Goal: Task Accomplishment & Management: Manage account settings

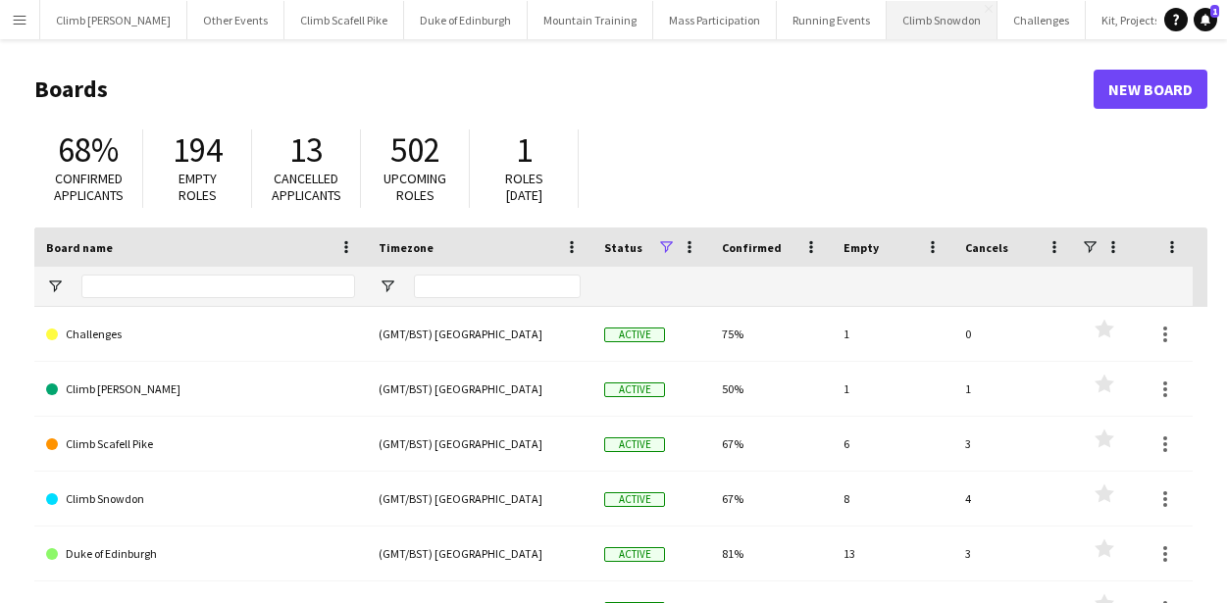
click at [902, 27] on button "Climb Snowdon Close" at bounding box center [941, 20] width 111 height 38
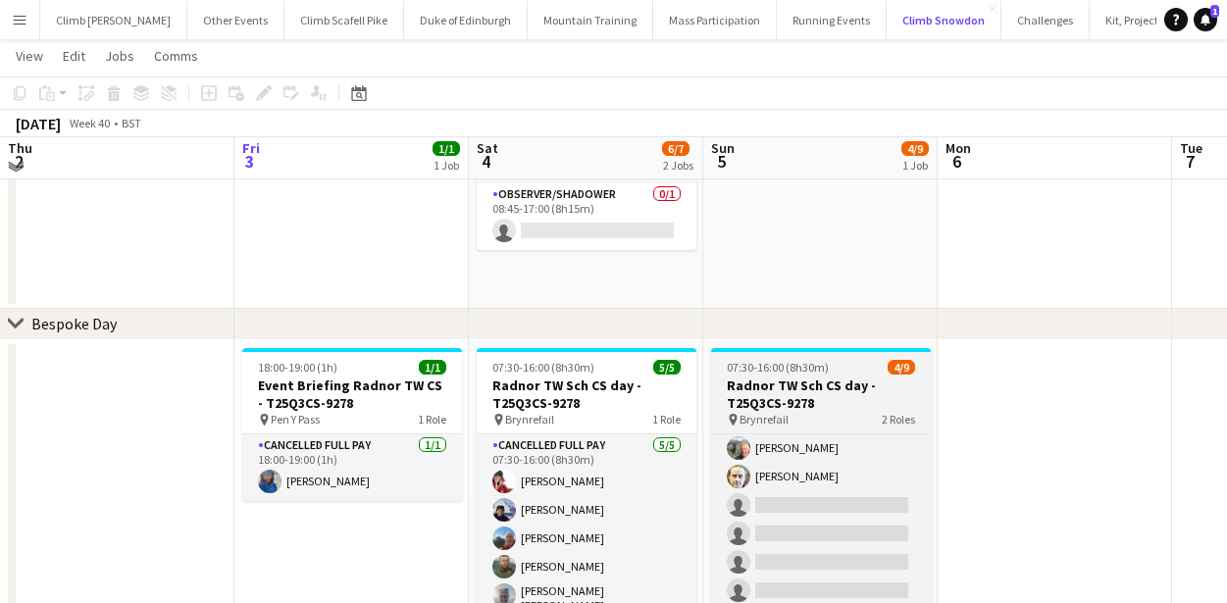
scroll to position [175, 0]
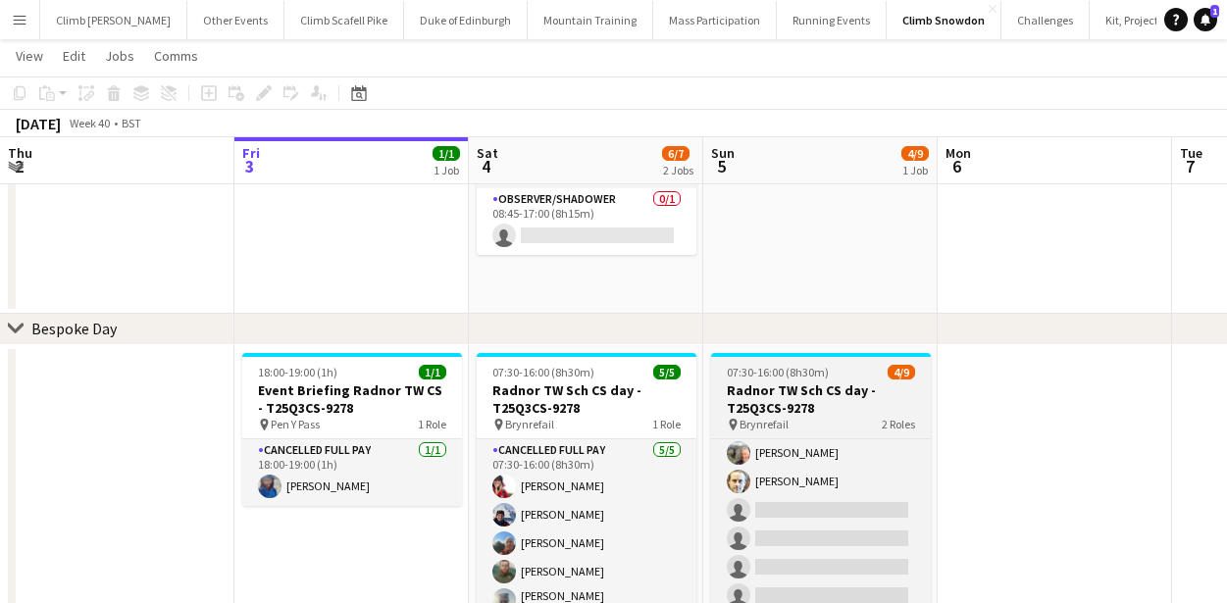
click at [783, 397] on h3 "Radnor TW Sch CS day - T25Q3CS-9278" at bounding box center [821, 398] width 220 height 35
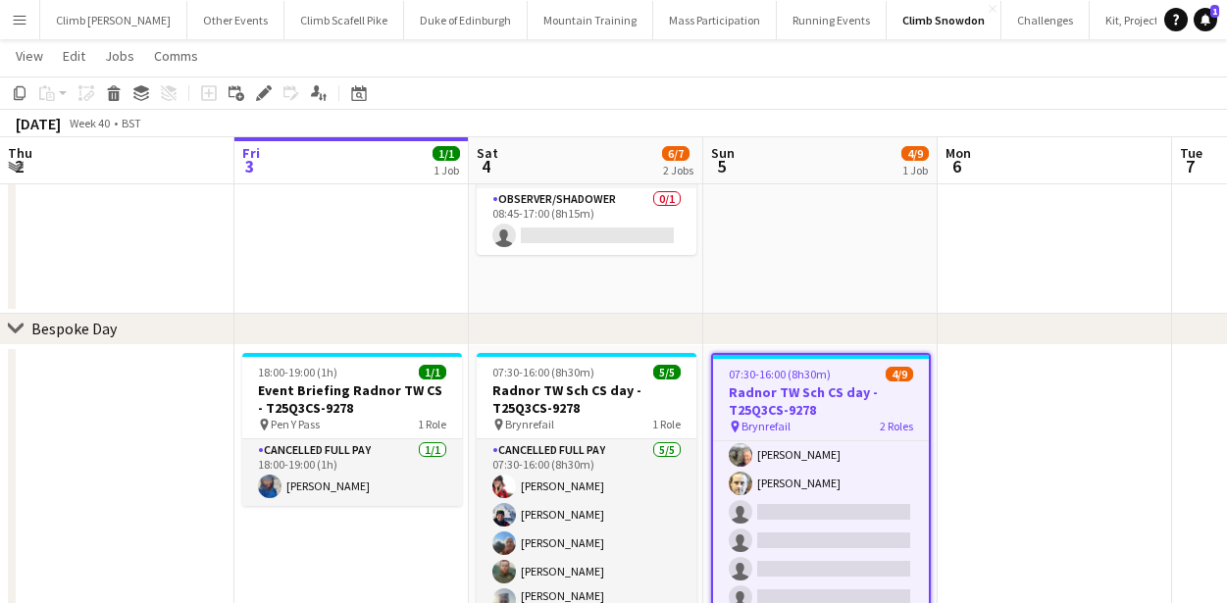
click at [832, 391] on h3 "Radnor TW Sch CS day - T25Q3CS-9278" at bounding box center [821, 400] width 216 height 35
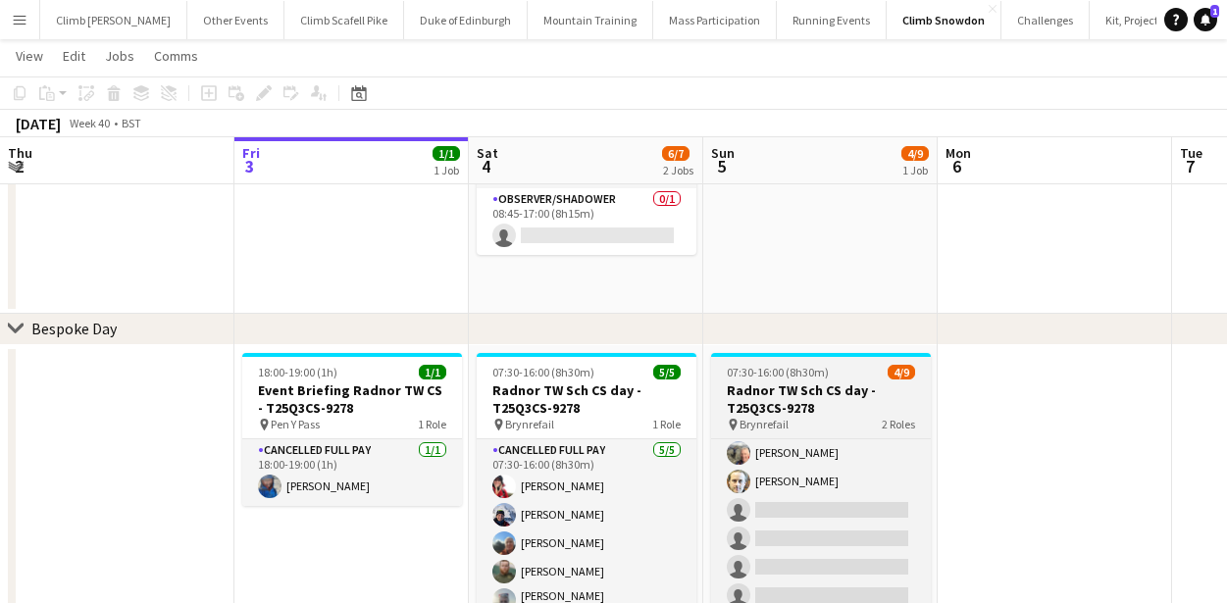
click at [832, 391] on h3 "Radnor TW Sch CS day - T25Q3CS-9278" at bounding box center [821, 398] width 220 height 35
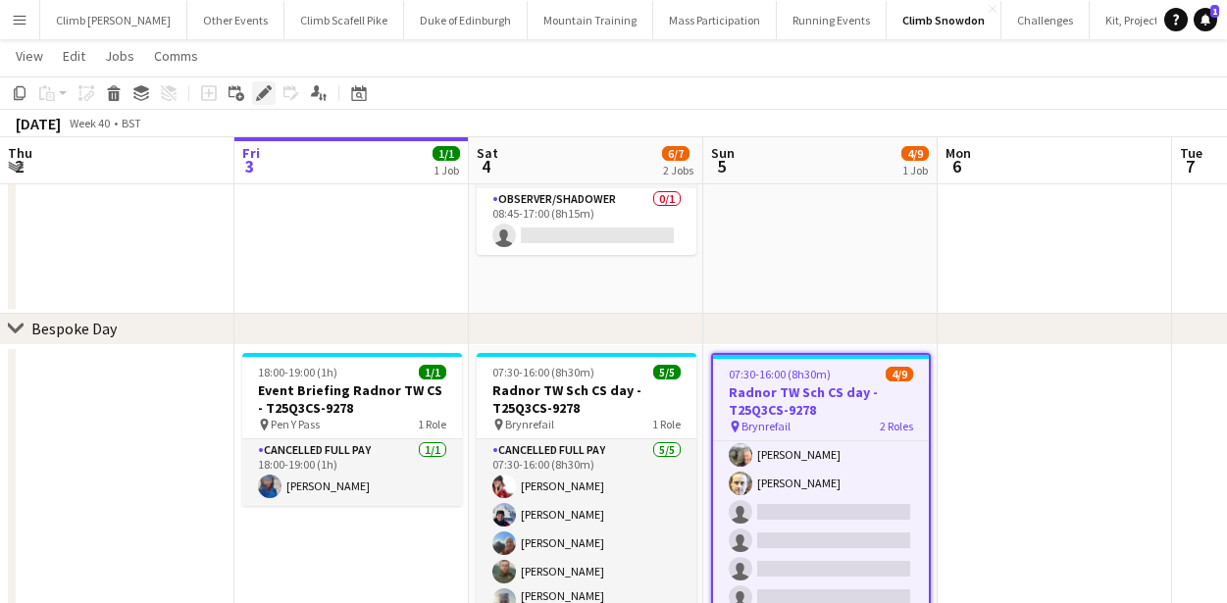
click at [270, 94] on icon "Edit" at bounding box center [264, 93] width 16 height 16
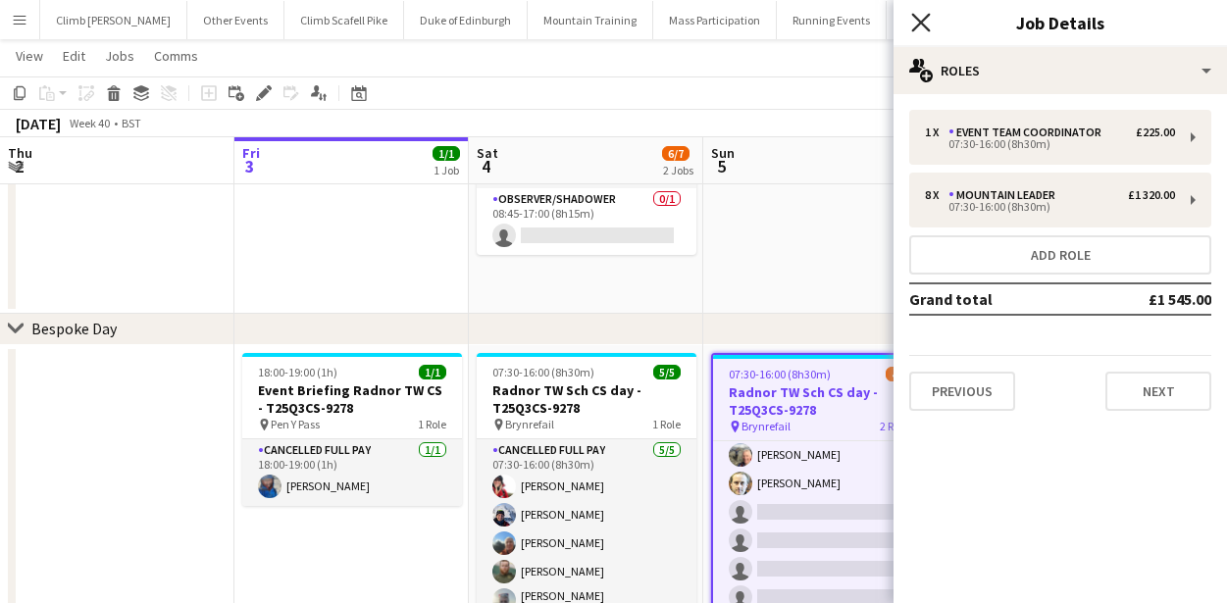
click at [912, 26] on icon "Close pop-in" at bounding box center [920, 22] width 19 height 19
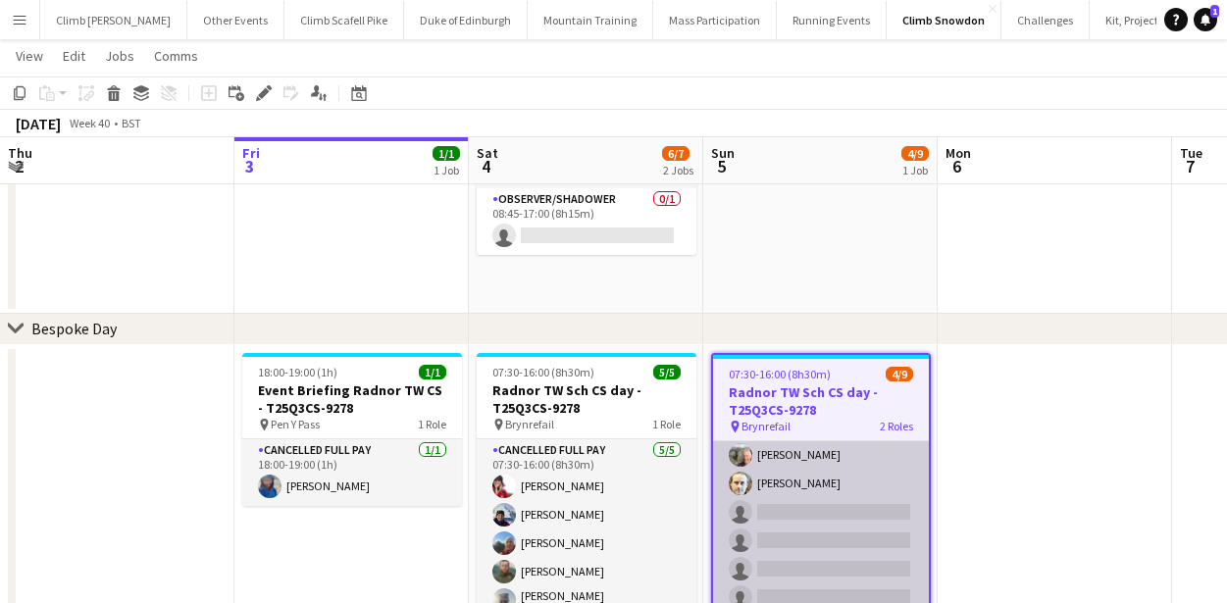
click at [863, 539] on app-card-role "Mountain Leader 17A [DATE] 07:30-16:00 (8h30m) [PERSON_NAME] [PERSON_NAME] [PER…" at bounding box center [821, 512] width 216 height 266
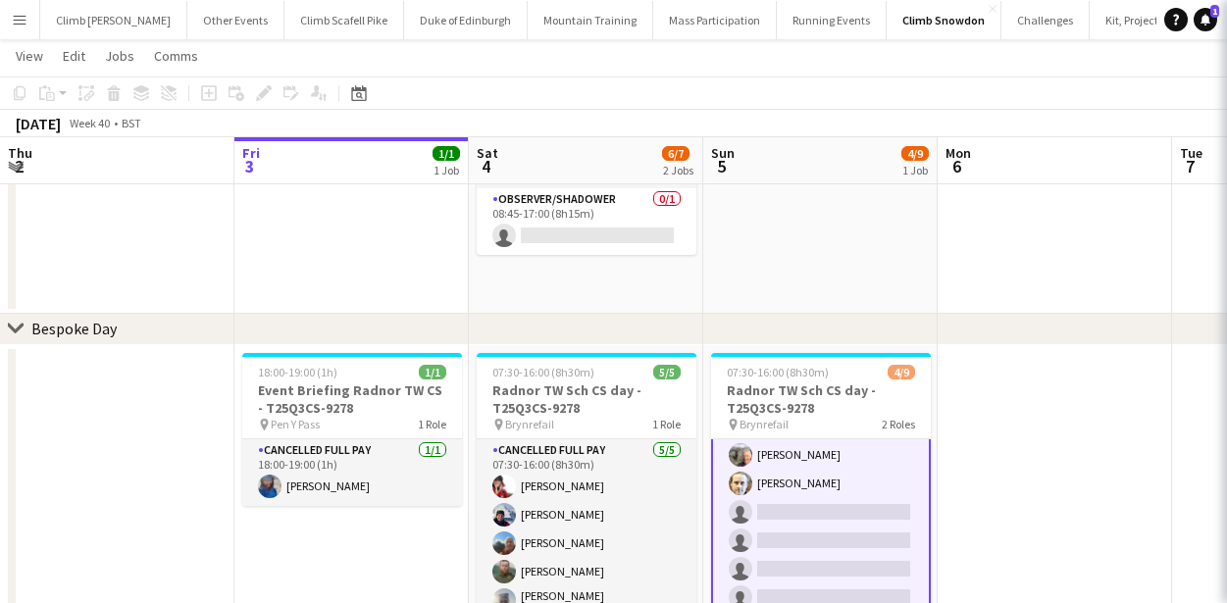
scroll to position [130, 0]
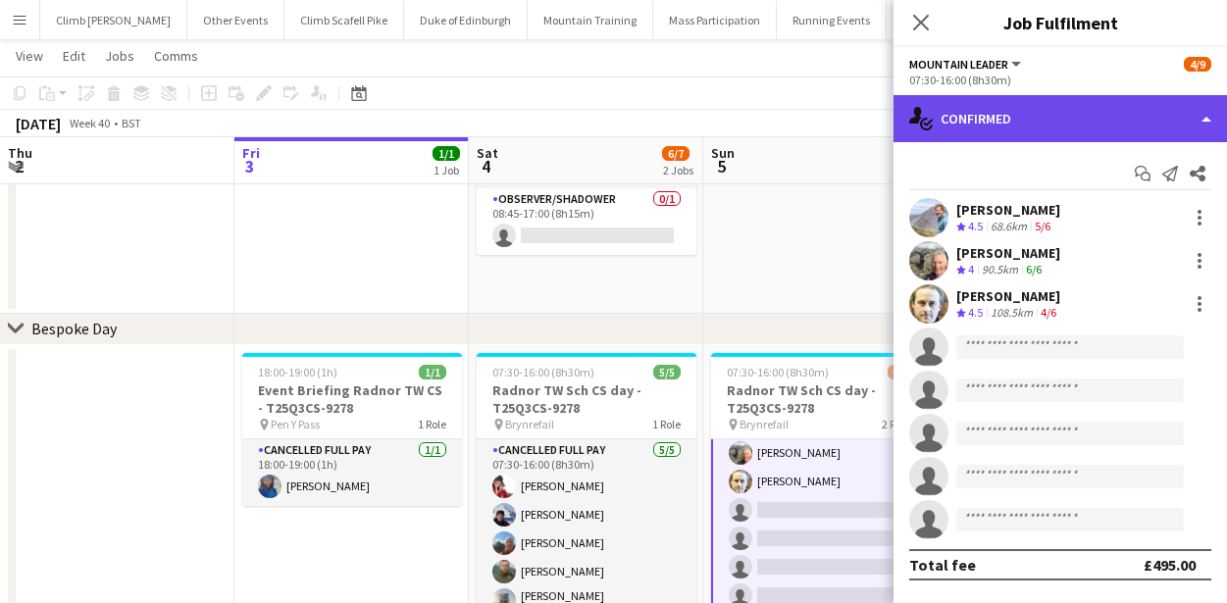
click at [1037, 125] on div "single-neutral-actions-check-2 Confirmed" at bounding box center [1059, 118] width 333 height 47
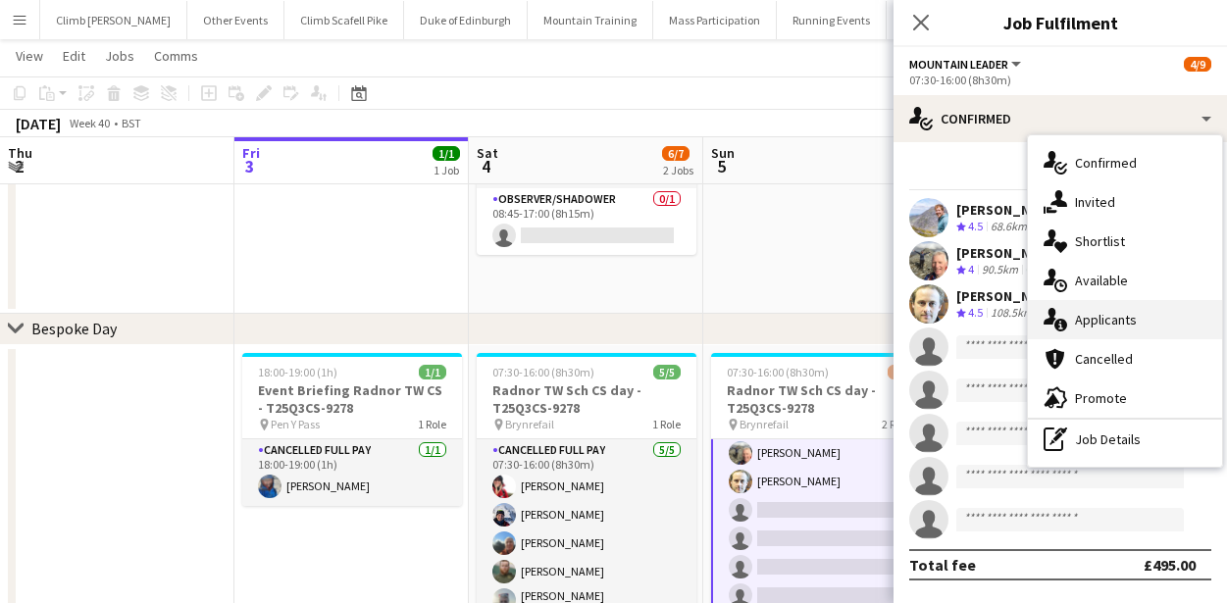
click at [1100, 319] on span "Applicants" at bounding box center [1106, 320] width 62 height 18
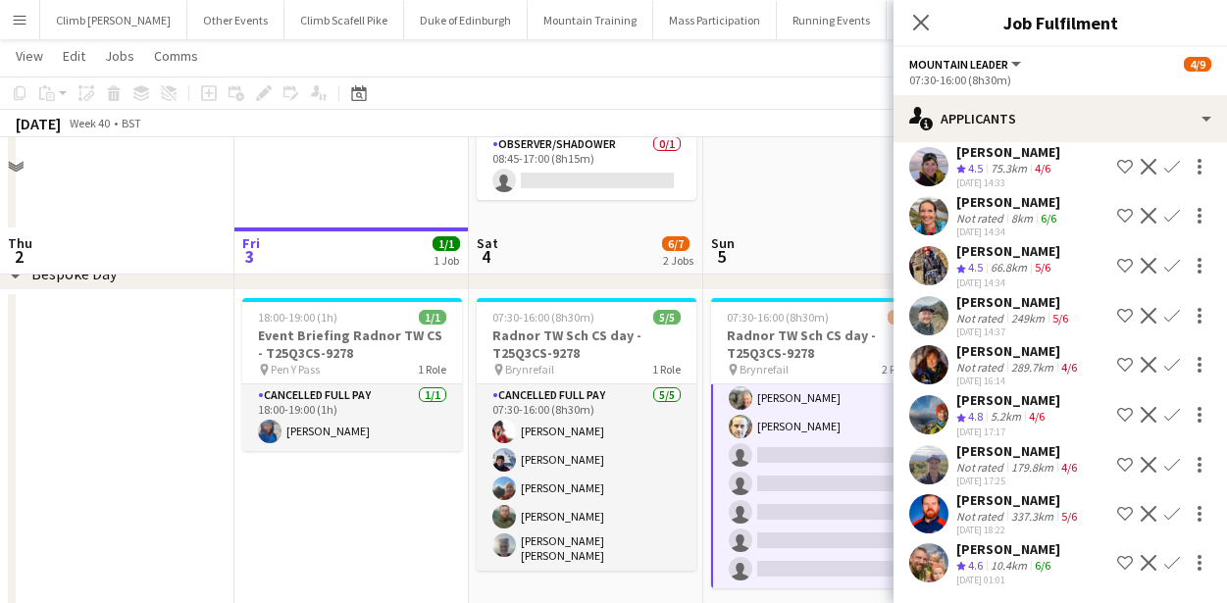
scroll to position [343, 0]
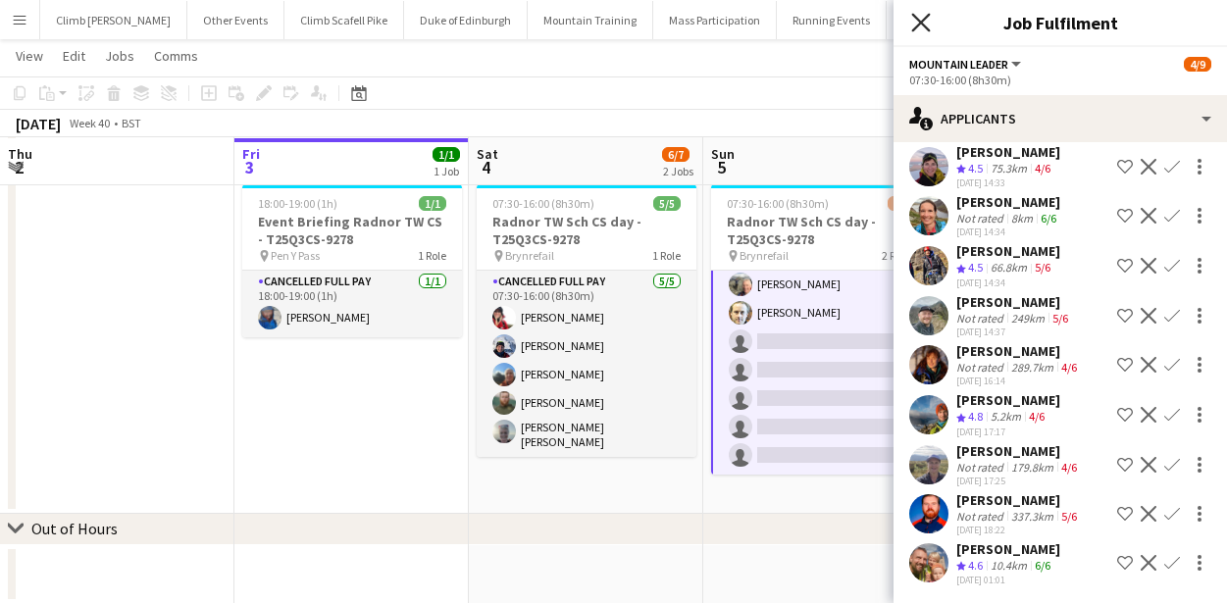
click at [926, 27] on icon at bounding box center [920, 22] width 19 height 19
